Goal: Browse casually

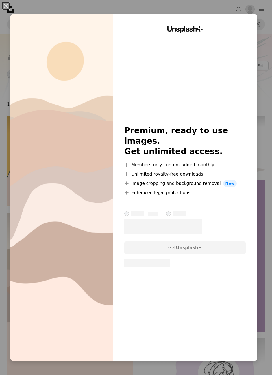
scroll to position [73, 0]
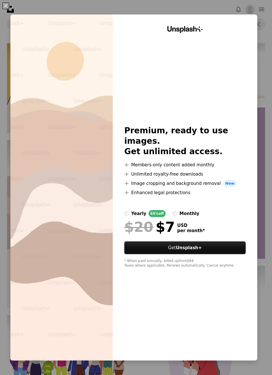
click at [180, 210] on label "monthly" at bounding box center [186, 213] width 27 height 7
click at [134, 210] on label "yearly 65% off" at bounding box center [144, 213] width 41 height 7
click at [6, 5] on button "An X shape" at bounding box center [5, 5] width 7 height 7
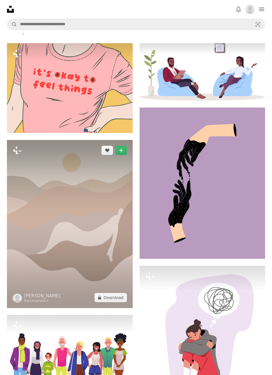
click at [69, 177] on img at bounding box center [70, 224] width 126 height 168
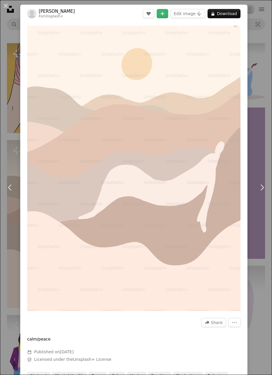
click at [263, 64] on div "An X shape Chevron left Chevron right [PERSON_NAME] For Unsplash+ A heart A plu…" at bounding box center [136, 187] width 272 height 375
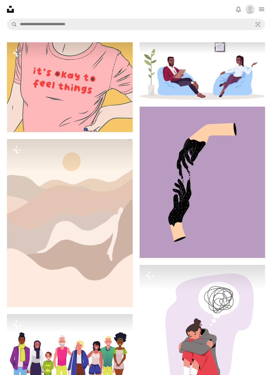
scroll to position [66, 0]
